Goal: Navigation & Orientation: Find specific page/section

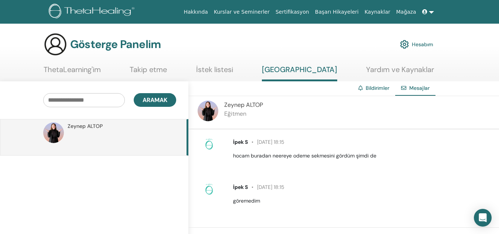
scroll to position [3, 0]
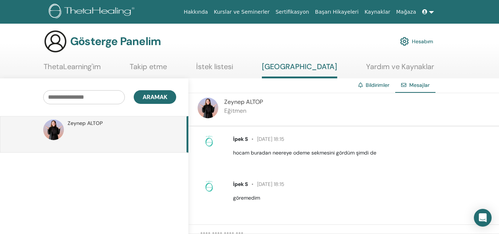
click at [498, 107] on div "[PERSON_NAME] Eğitmen" at bounding box center [343, 109] width 310 height 33
click at [423, 14] on icon at bounding box center [424, 11] width 5 height 5
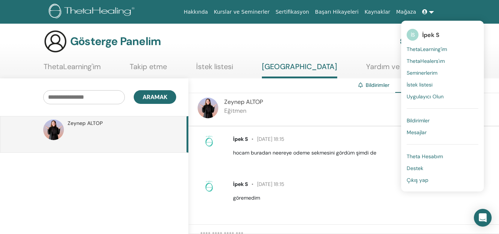
click at [371, 44] on div "Gösterge Panelim Hesabım" at bounding box center [238, 42] width 389 height 24
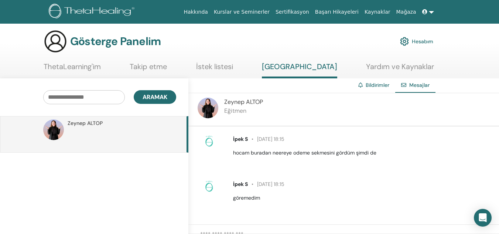
click at [419, 43] on font "Hesabım" at bounding box center [422, 41] width 21 height 7
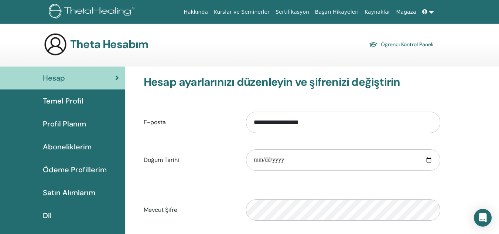
click at [86, 145] on font "Aboneliklerim" at bounding box center [67, 147] width 49 height 10
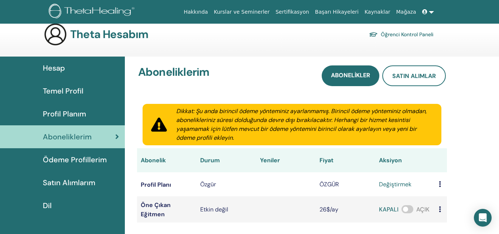
scroll to position [3, 0]
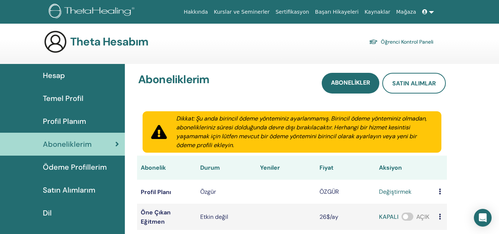
click at [49, 76] on font "Hesap" at bounding box center [54, 75] width 22 height 10
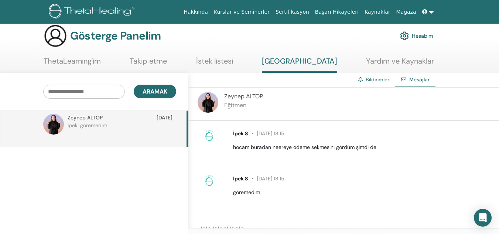
scroll to position [10, 0]
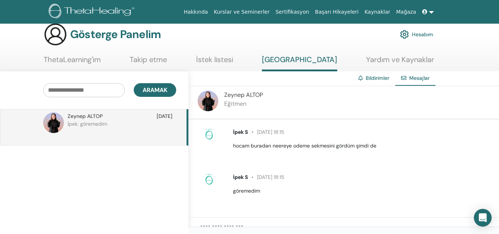
click at [422, 35] on font "Hesabım" at bounding box center [422, 34] width 21 height 7
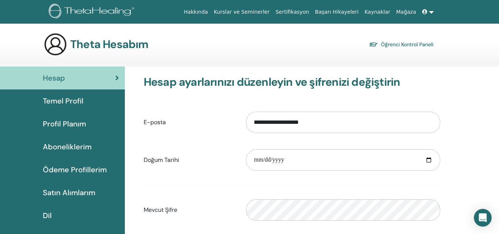
click at [87, 192] on font "Satın Alımlarım" at bounding box center [69, 192] width 52 height 10
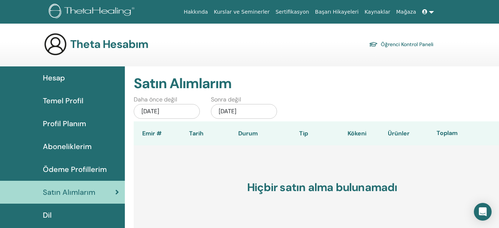
click at [208, 11] on font "Hakkında" at bounding box center [195, 12] width 24 height 6
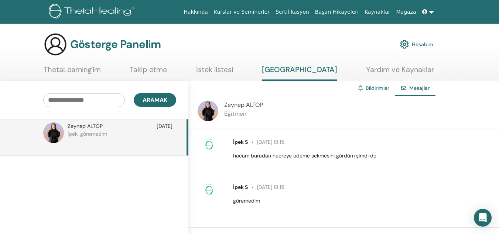
click at [426, 43] on font "Hesabım" at bounding box center [422, 44] width 21 height 7
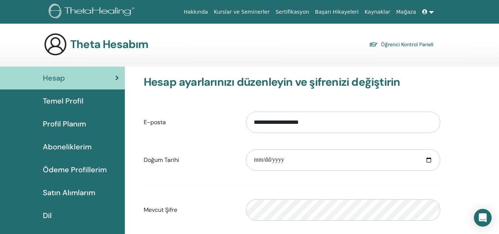
click at [429, 14] on link at bounding box center [428, 12] width 18 height 14
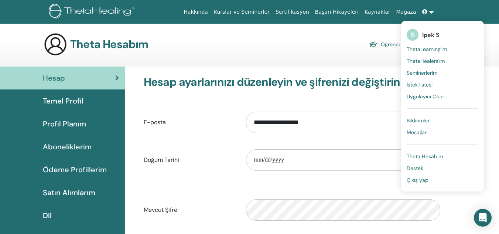
click at [430, 30] on link "İS İpek S" at bounding box center [442, 34] width 72 height 17
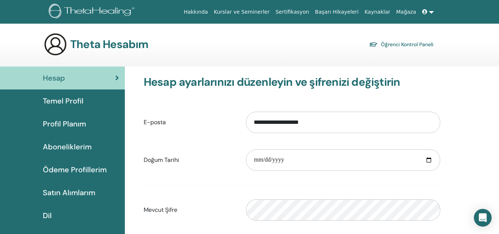
click at [91, 94] on link "Temel Profil" at bounding box center [62, 100] width 125 height 23
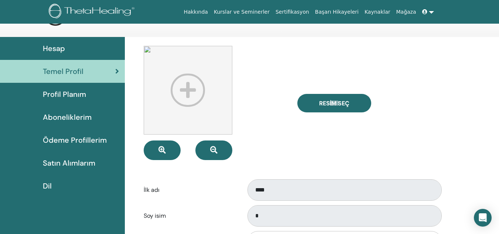
scroll to position [28, 0]
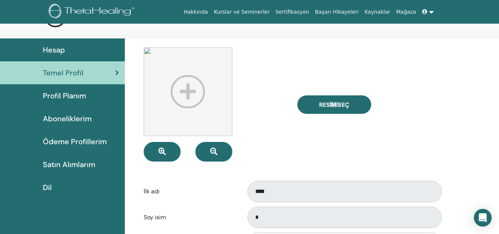
click at [78, 93] on font "Profil Planım" at bounding box center [64, 96] width 43 height 10
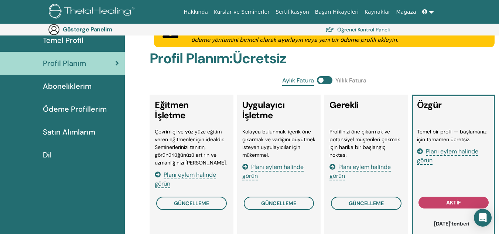
scroll to position [65, 0]
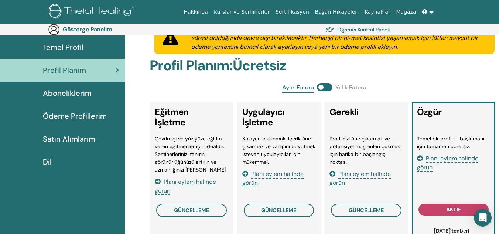
click at [93, 93] on div "Aboneliklerim" at bounding box center [62, 92] width 113 height 11
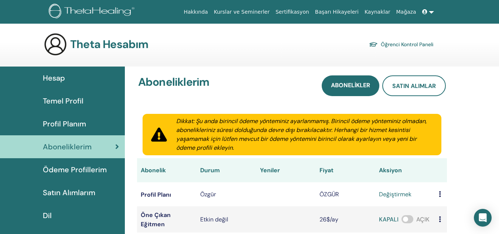
click at [92, 170] on font "Ödeme Profillerim" at bounding box center [75, 170] width 64 height 10
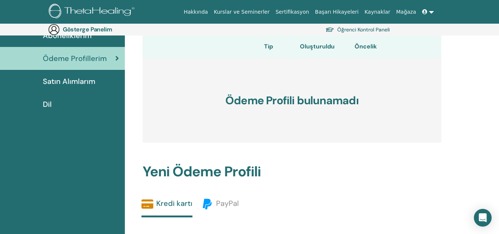
scroll to position [100, 0]
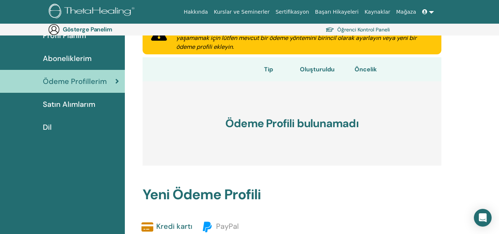
click at [73, 108] on font "Satın Alımlarım" at bounding box center [69, 104] width 52 height 10
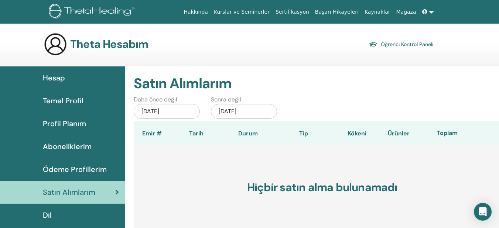
click at [72, 79] on div "Hesap" at bounding box center [62, 77] width 113 height 11
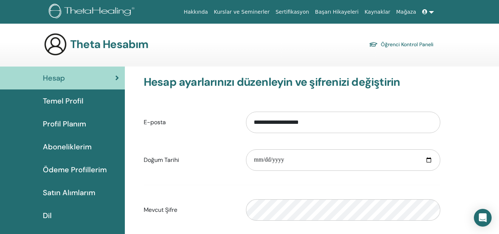
click at [211, 7] on link "Hakkında" at bounding box center [195, 12] width 30 height 14
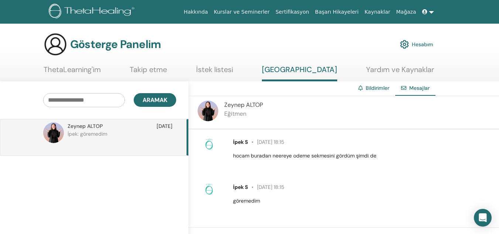
click at [372, 89] on font "Bildirimler" at bounding box center [377, 88] width 24 height 7
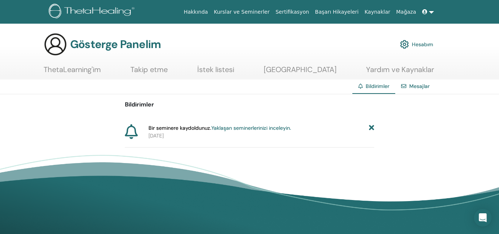
click at [282, 130] on font "Yaklaşan seminerlerinizi inceleyin." at bounding box center [251, 127] width 80 height 7
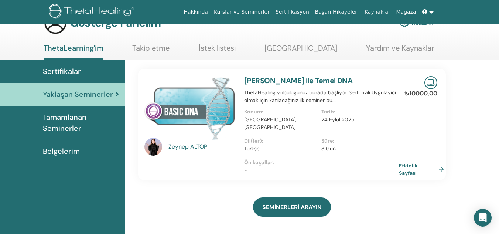
scroll to position [16, 0]
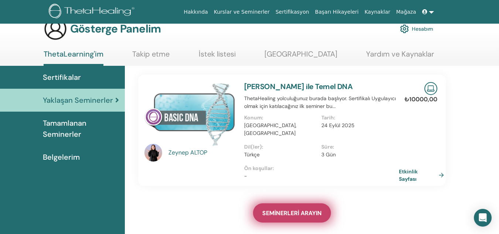
click at [293, 210] on link "SEMİNERLERİ ARAYIN" at bounding box center [292, 212] width 78 height 19
